Goal: Task Accomplishment & Management: Use online tool/utility

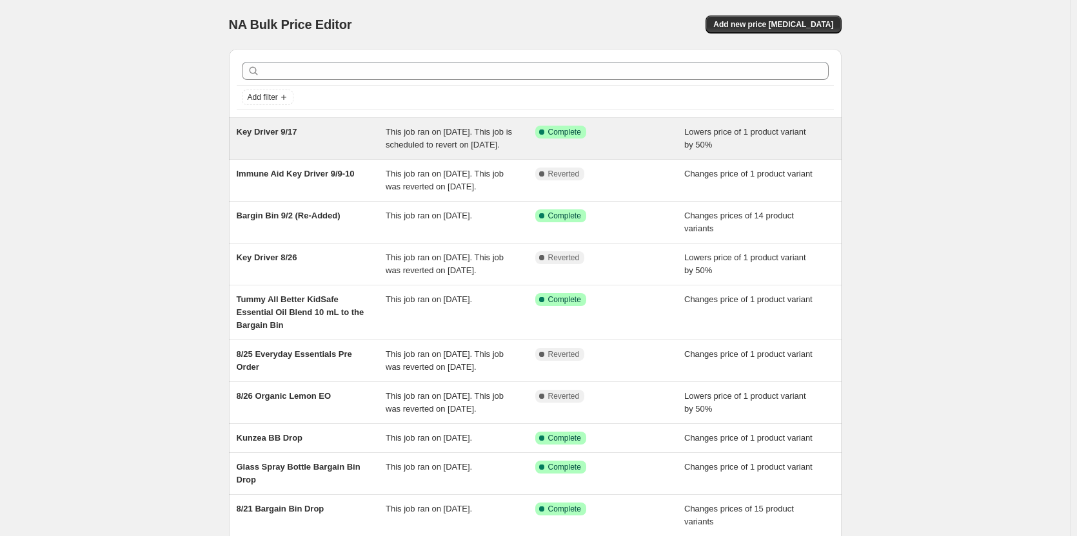
click at [405, 146] on span "This job ran on [DATE]. This job is scheduled to revert on [DATE]." at bounding box center [448, 138] width 126 height 23
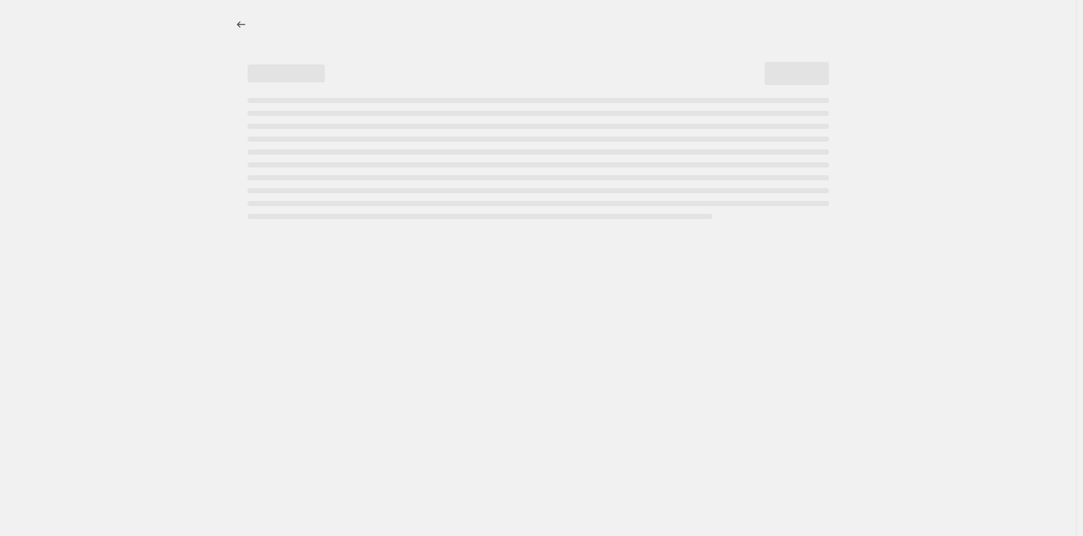
select select "percentage"
